Goal: Transaction & Acquisition: Download file/media

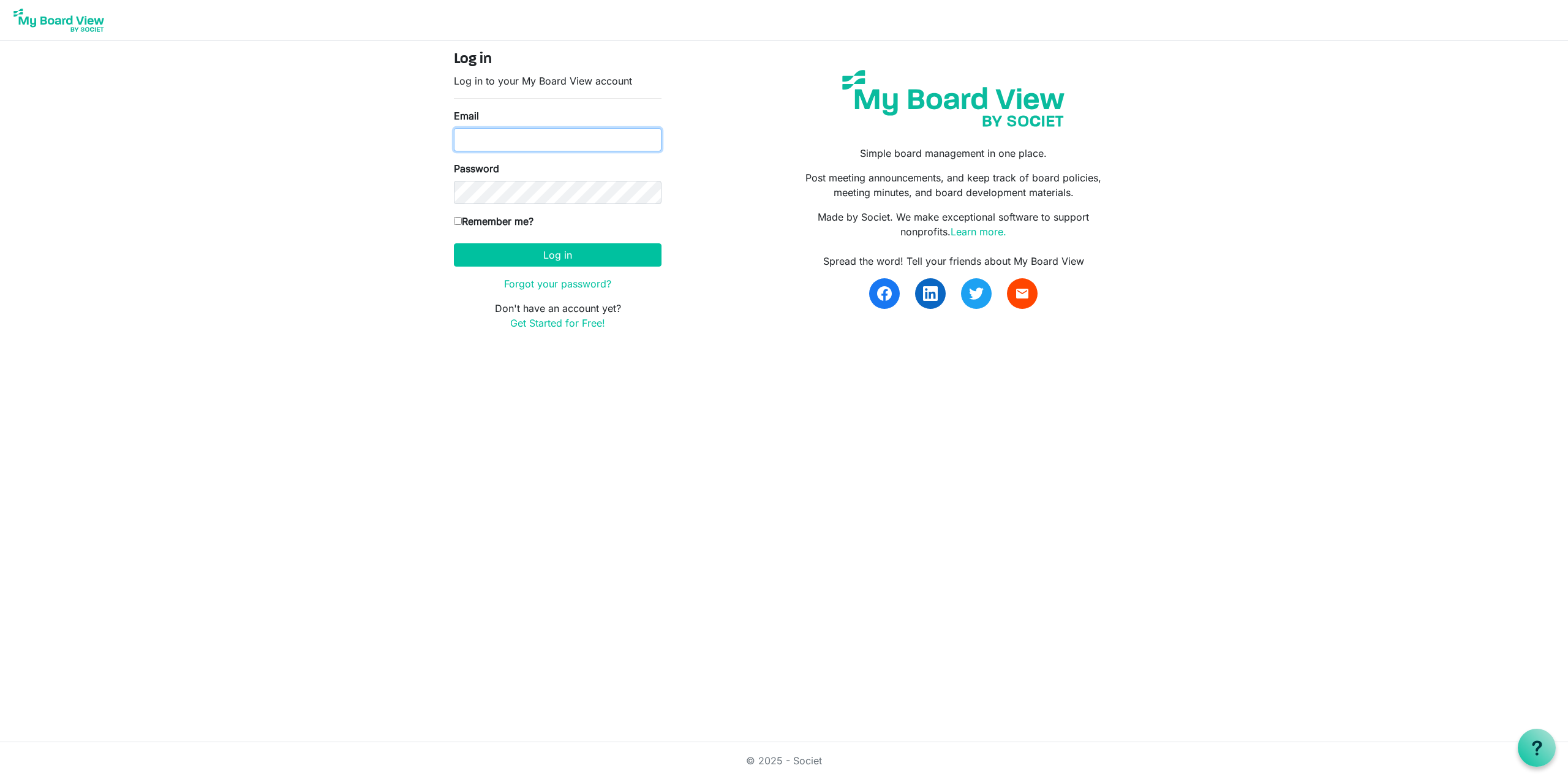
type input "[EMAIL_ADDRESS][DOMAIN_NAME]"
click at [458, 219] on input "Remember me?" at bounding box center [458, 221] width 8 height 8
checkbox input "true"
click at [591, 250] on button "Log in" at bounding box center [557, 255] width 207 height 24
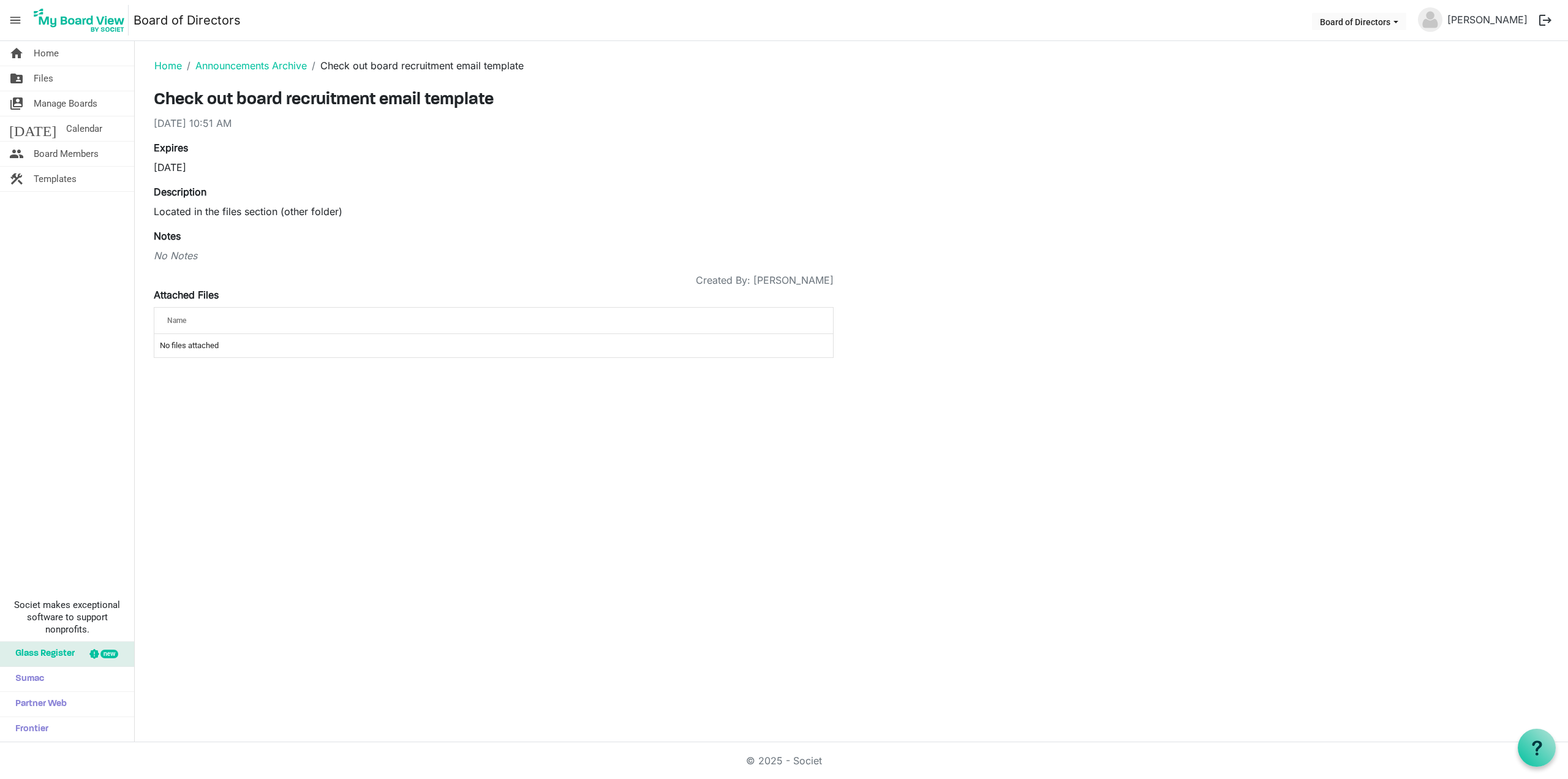
click at [39, 79] on span "Files" at bounding box center [43, 79] width 19 height 24
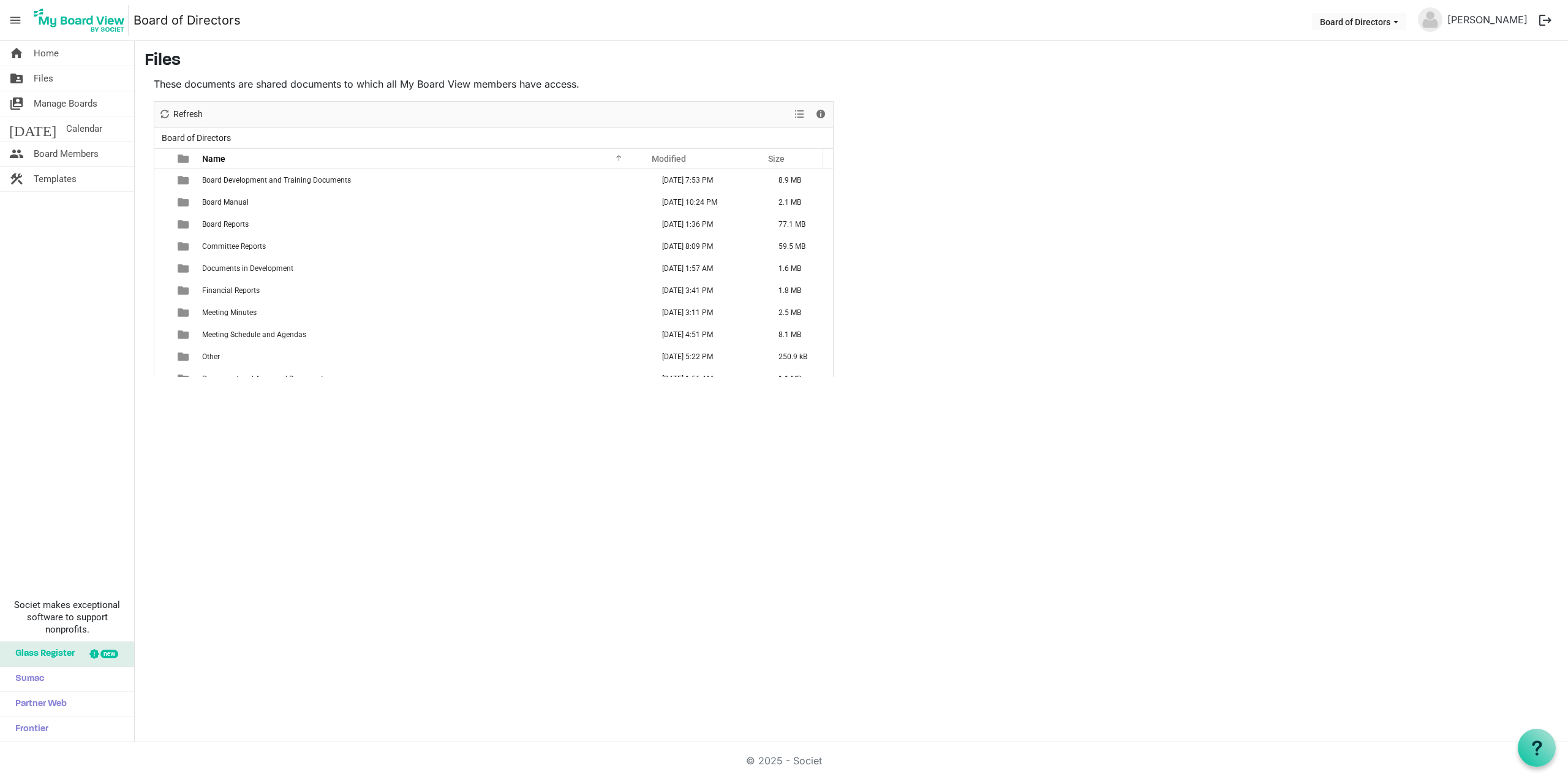
click at [247, 290] on span "Financial Reports" at bounding box center [231, 290] width 58 height 9
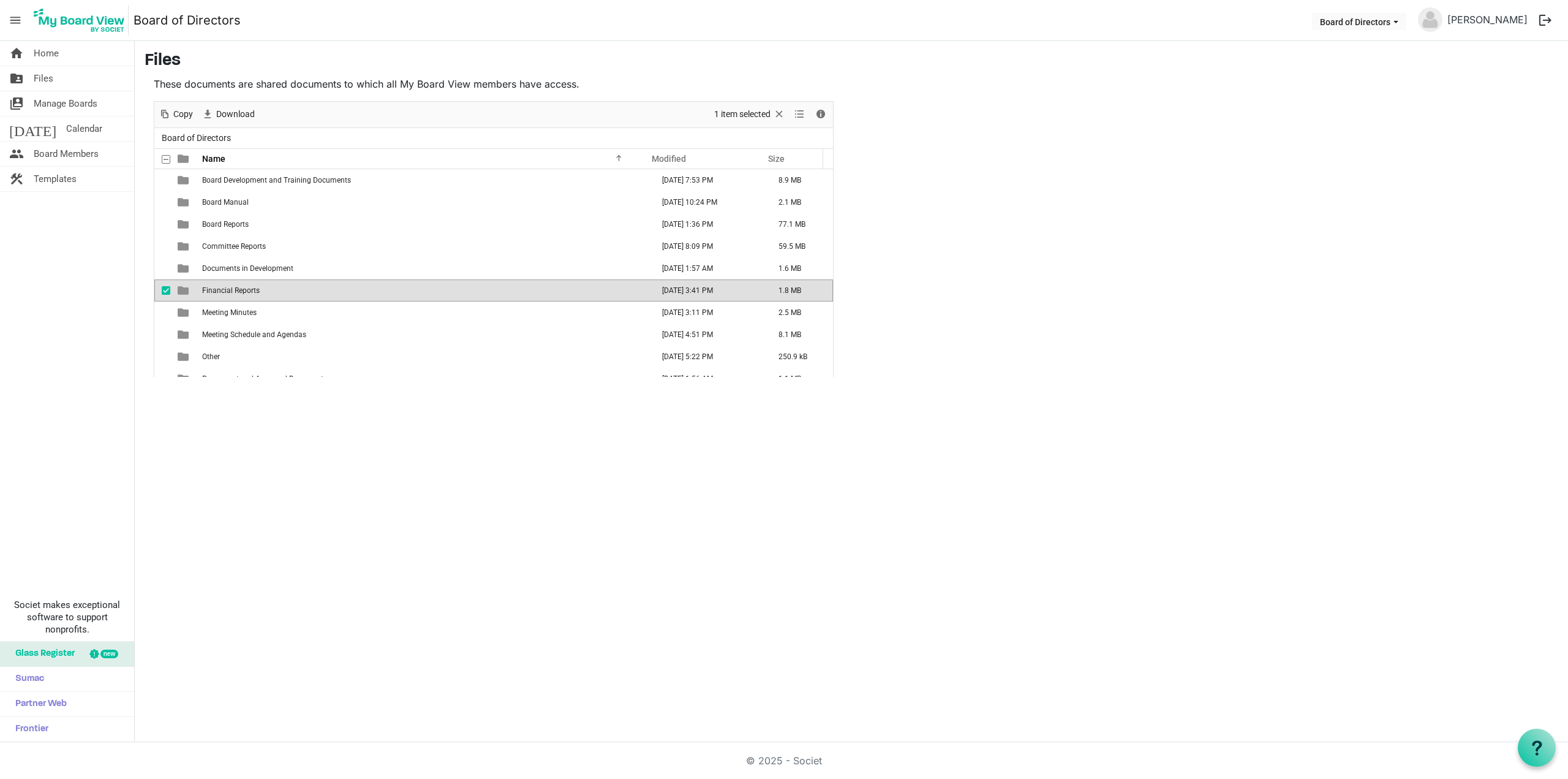
click at [247, 290] on span "Financial Reports" at bounding box center [231, 290] width 58 height 9
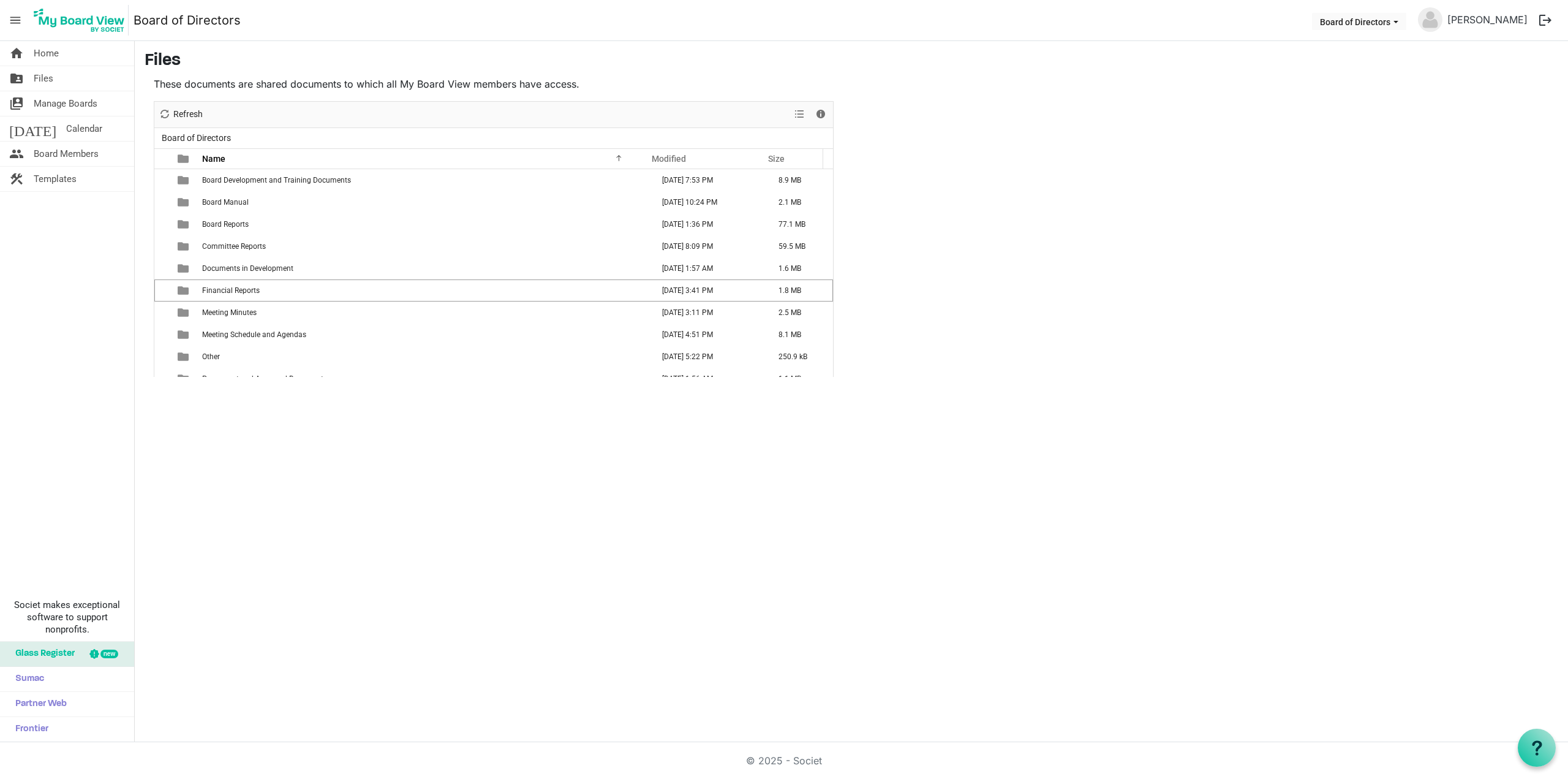
click at [247, 290] on span "Financial Reports" at bounding box center [231, 290] width 58 height 9
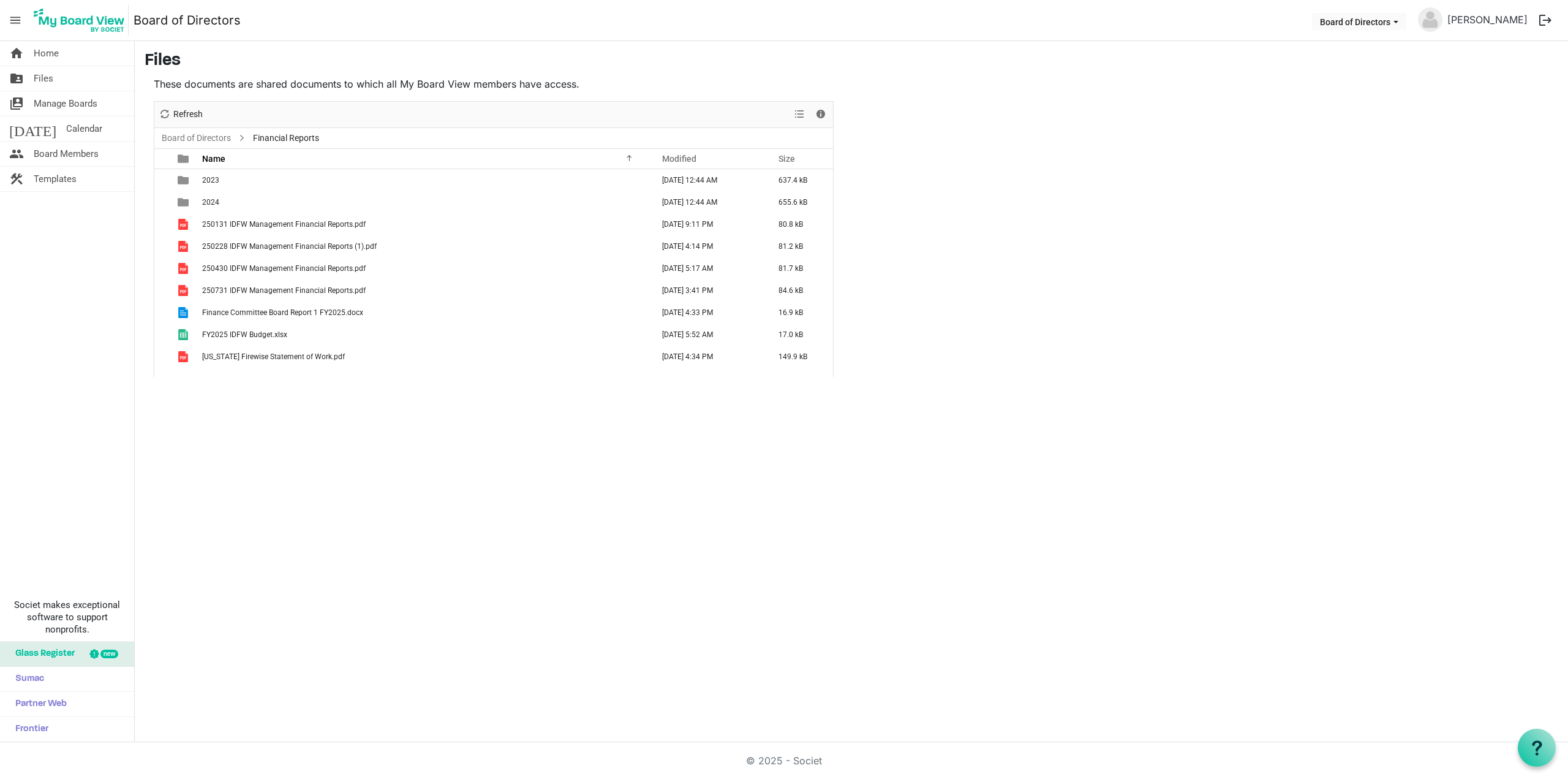
click at [321, 291] on span "250731 IDFW Management Financial Reports.pdf" at bounding box center [284, 290] width 164 height 9
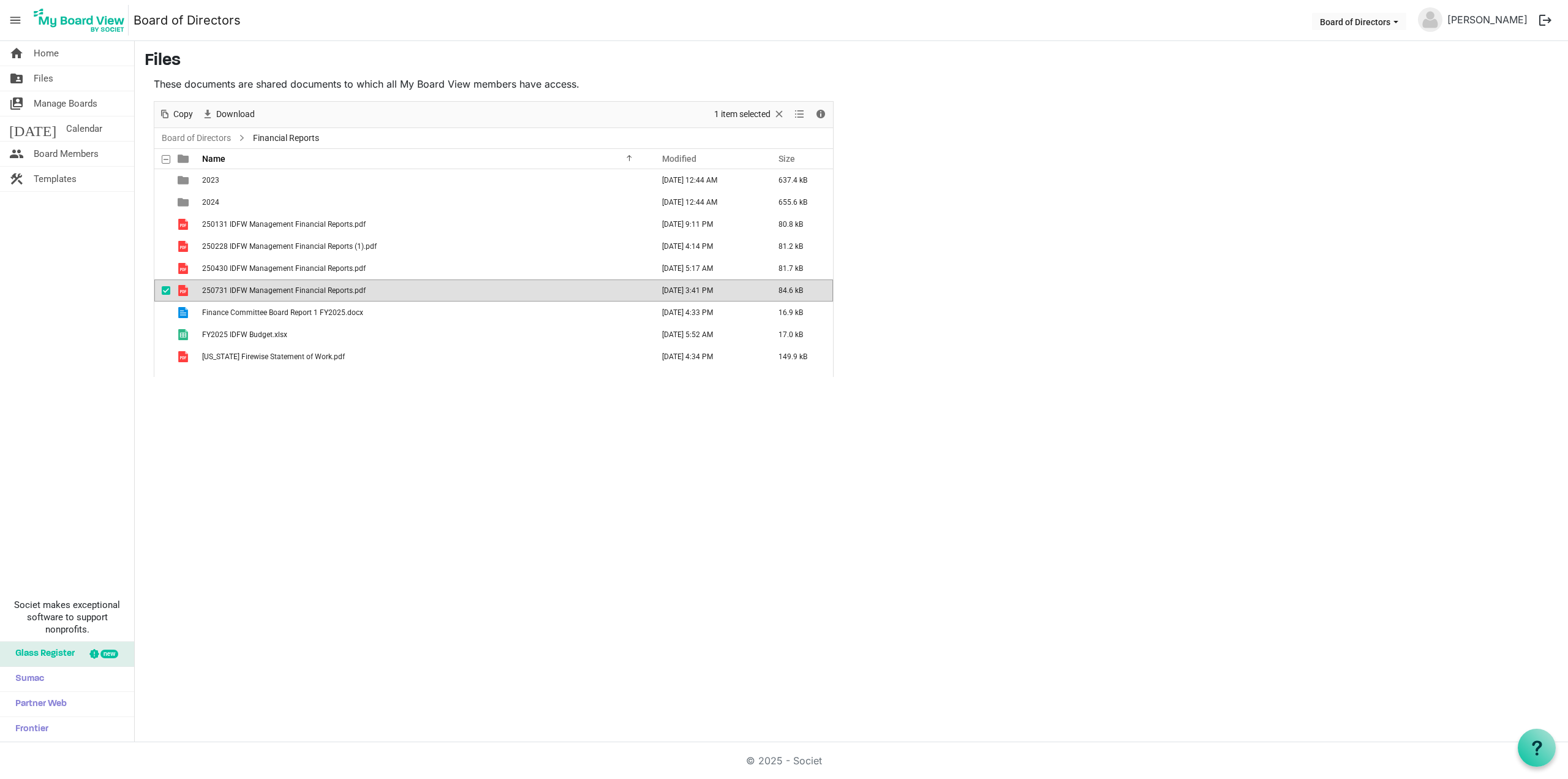
click at [321, 291] on span "250731 IDFW Management Financial Reports.pdf" at bounding box center [284, 290] width 164 height 9
